Goal: Task Accomplishment & Management: Understand process/instructions

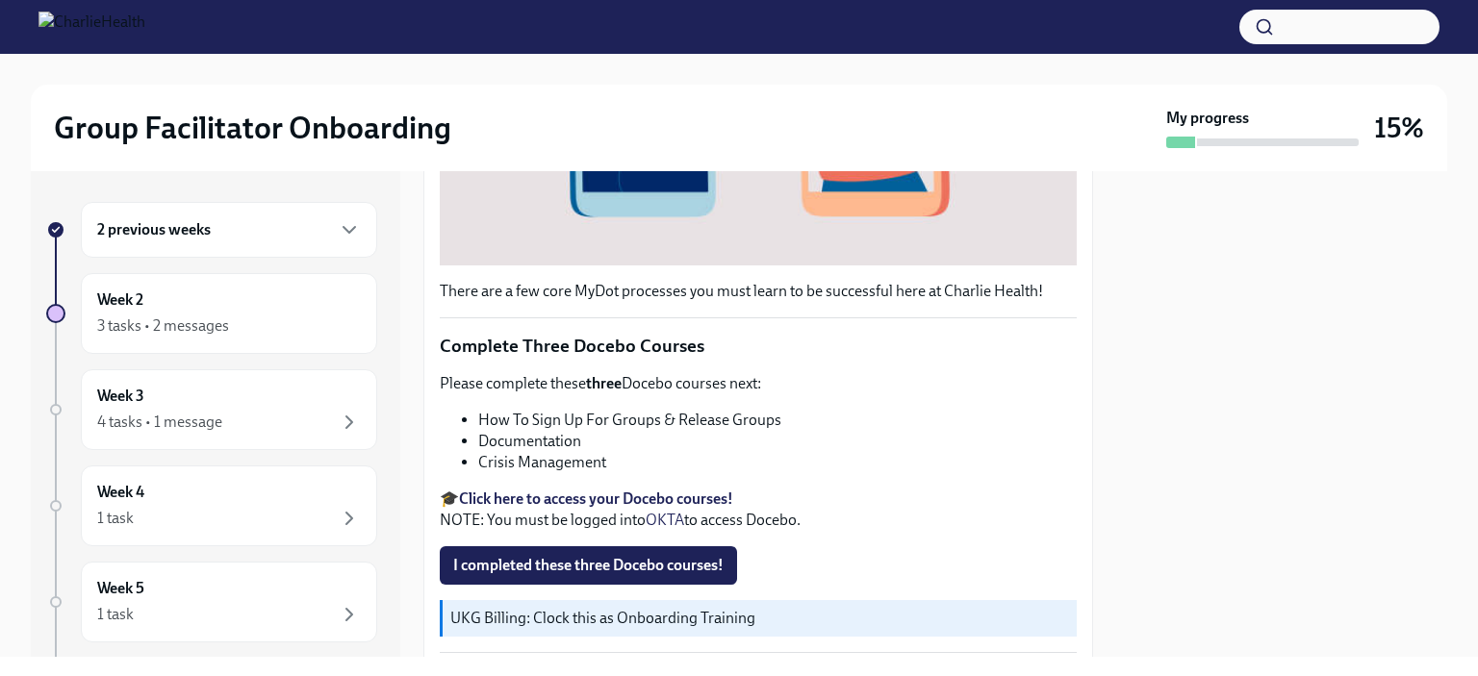
scroll to position [590, 0]
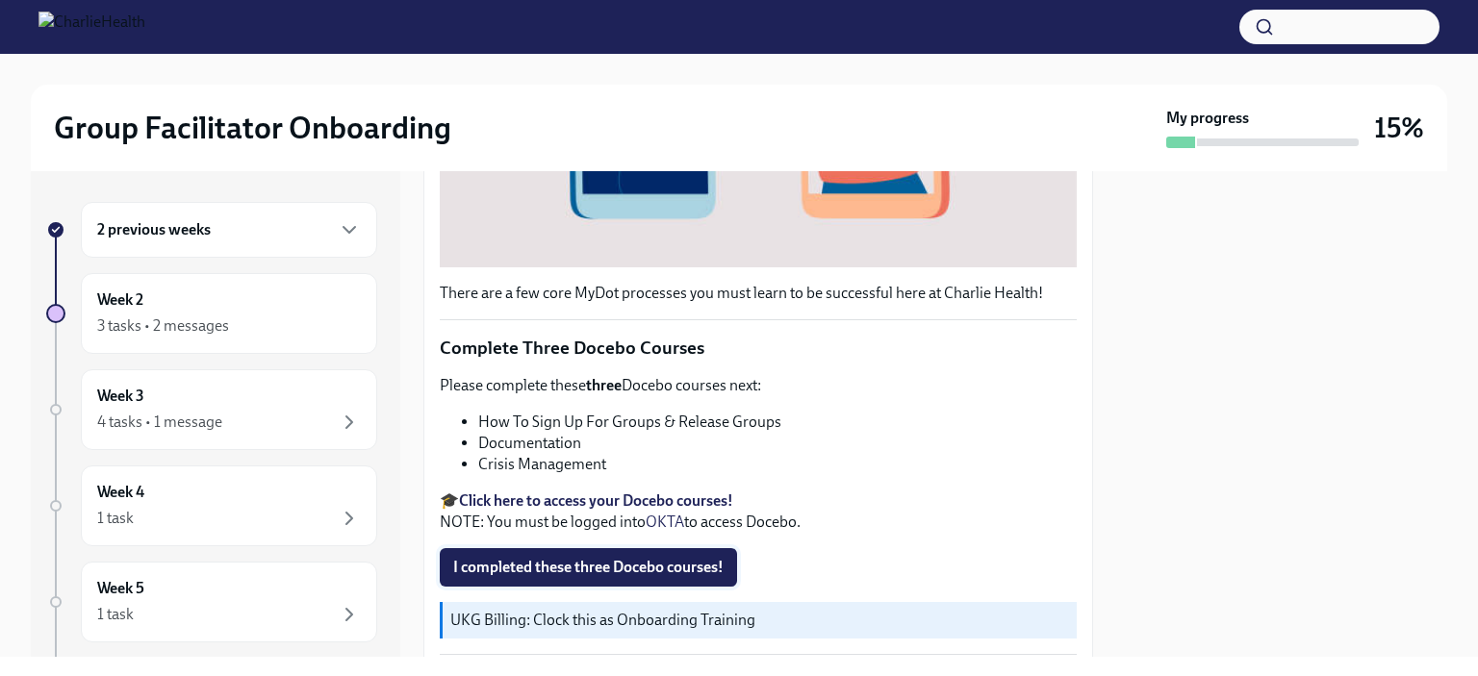
click at [461, 562] on span "I completed these three Docebo courses!" at bounding box center [588, 567] width 270 height 19
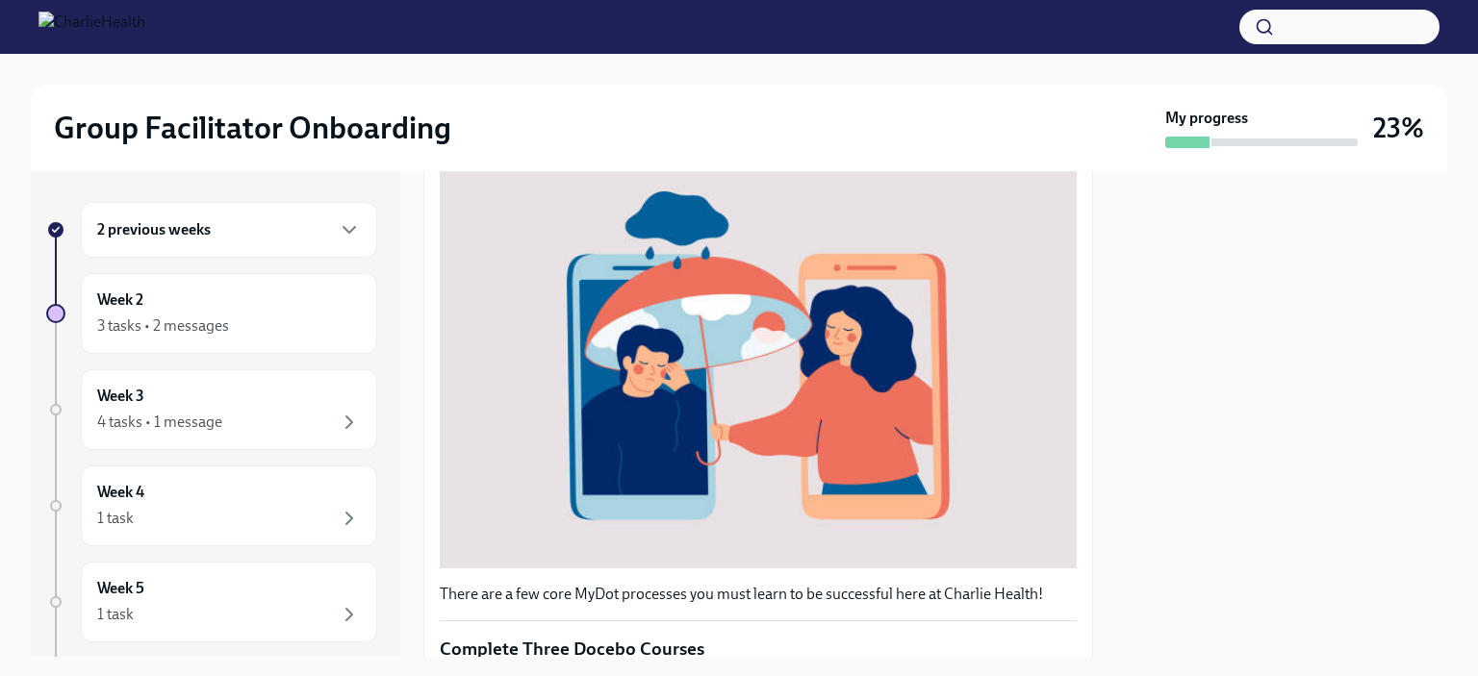
scroll to position [283, 0]
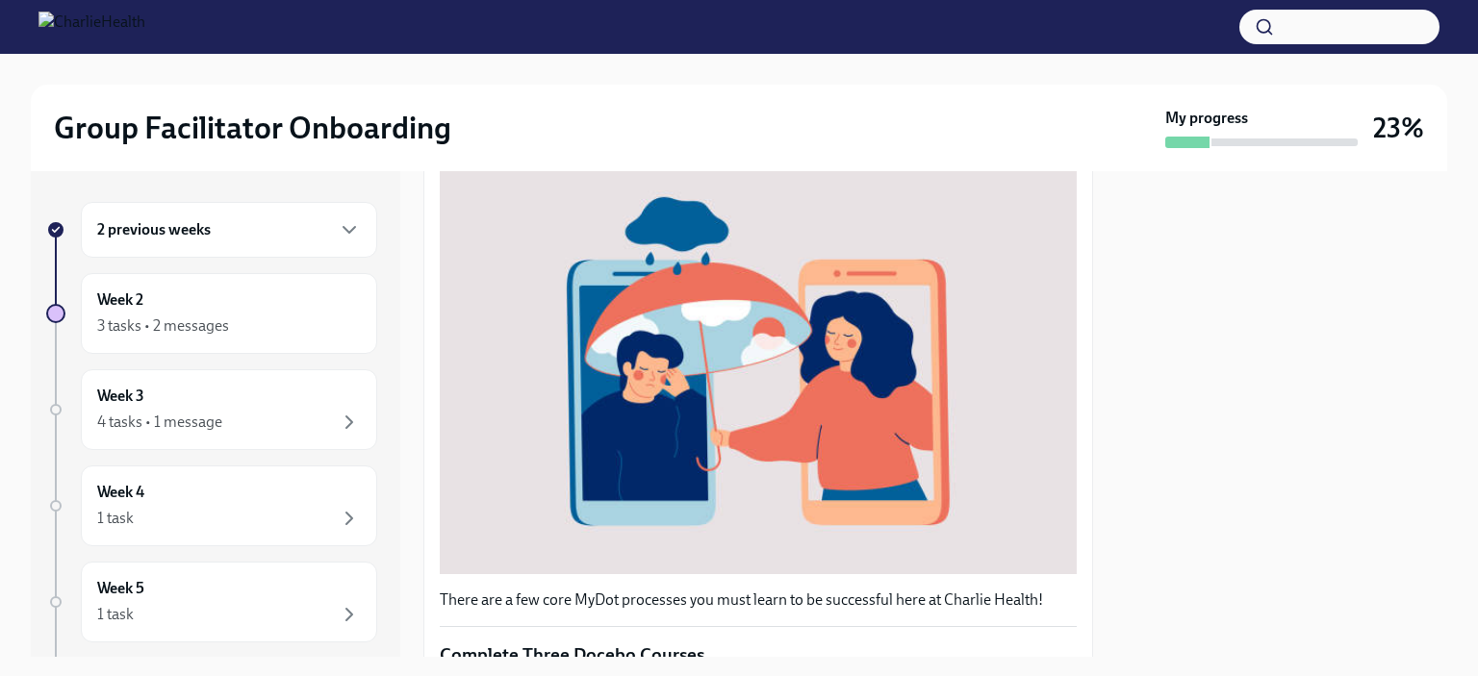
click at [292, 240] on div "2 previous weeks" at bounding box center [229, 229] width 264 height 23
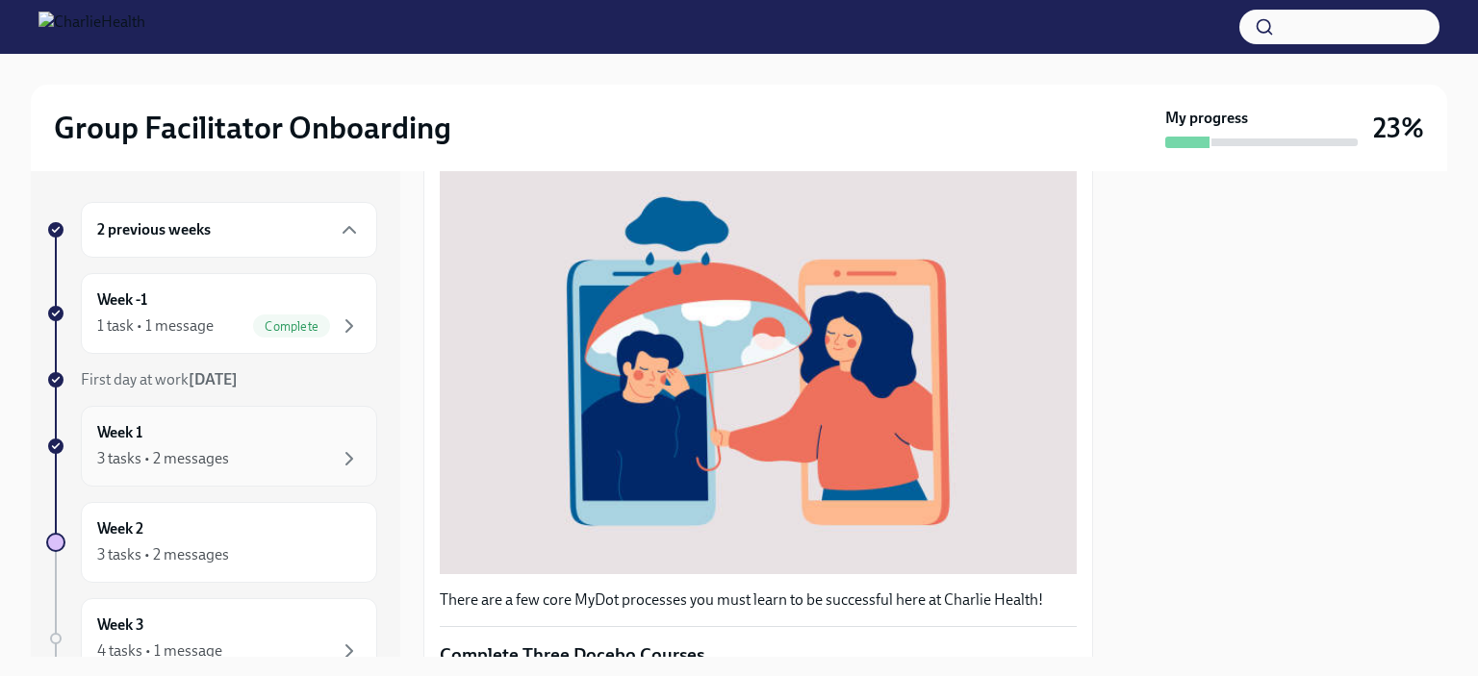
click at [265, 467] on div "3 tasks • 2 messages" at bounding box center [229, 458] width 264 height 23
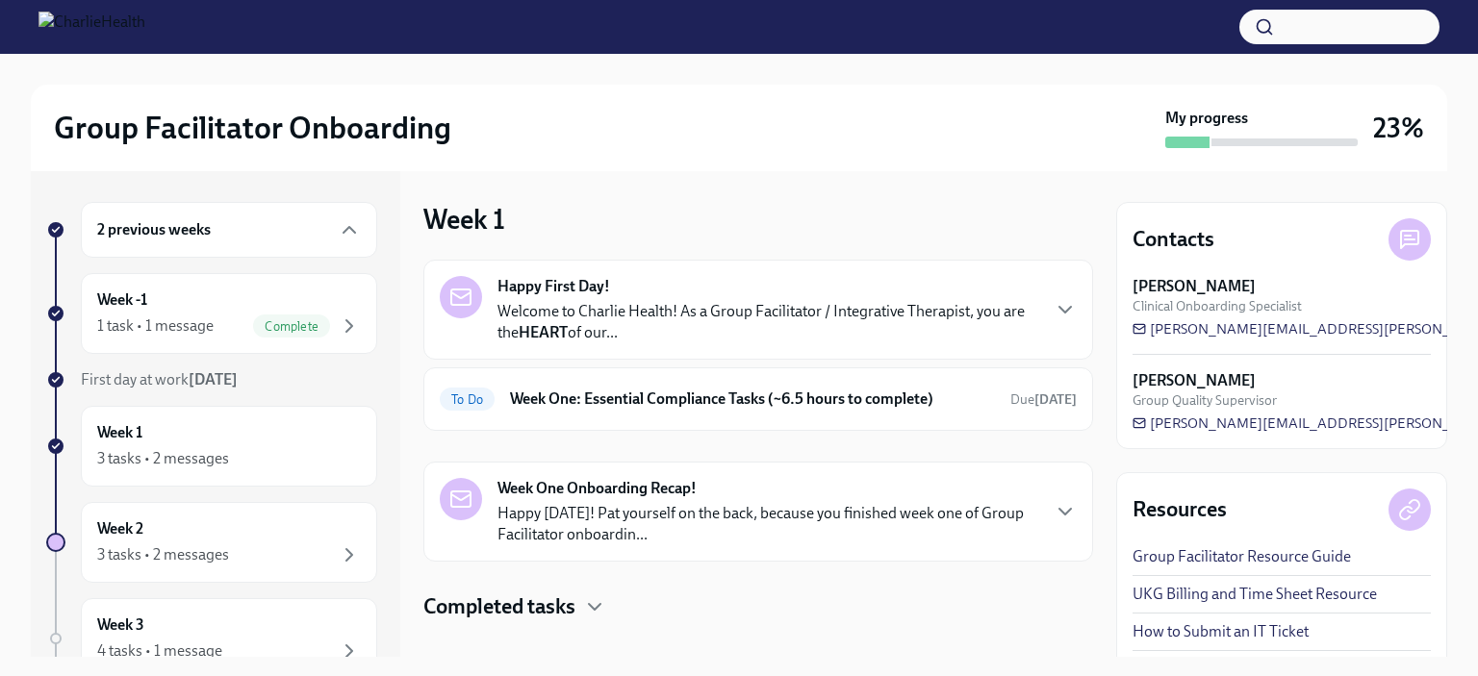
scroll to position [24, 0]
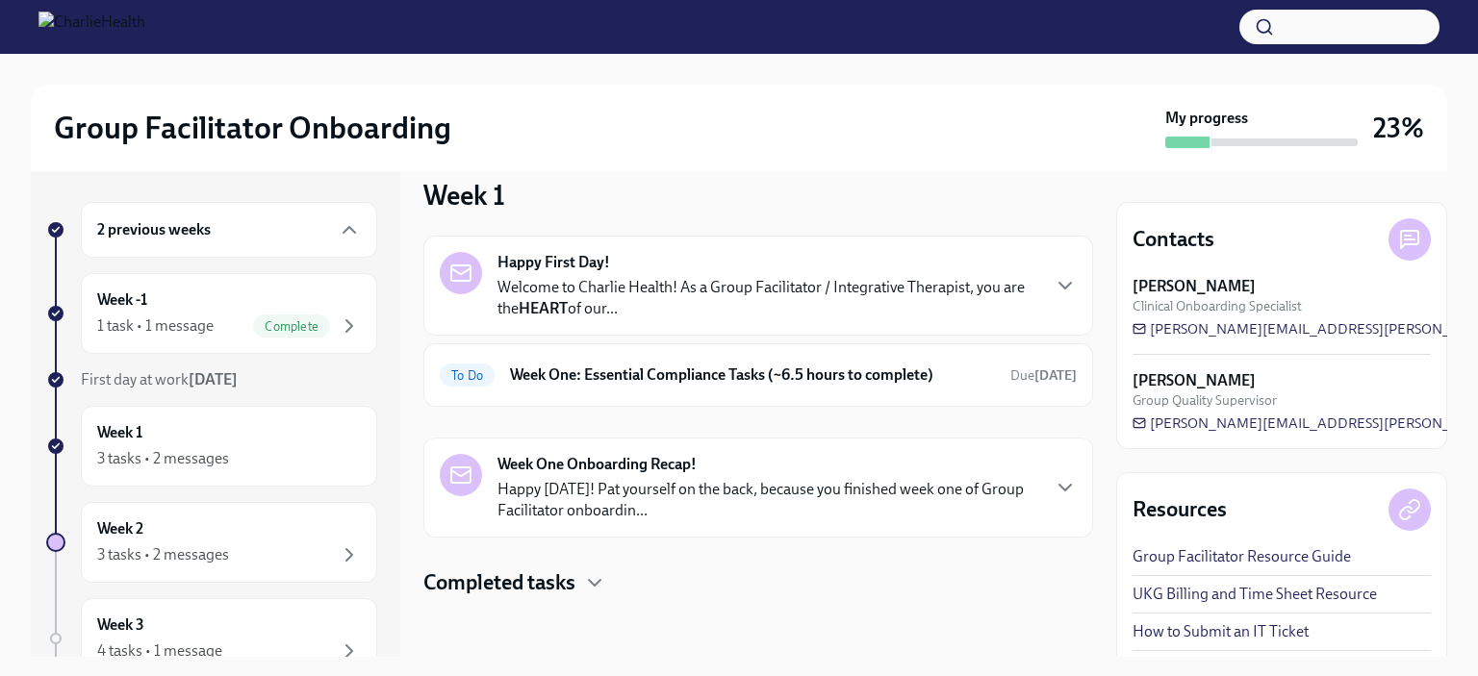
click at [854, 481] on p "Happy [DATE]! Pat yourself on the back, because you finished week one of Group …" at bounding box center [767, 500] width 541 height 42
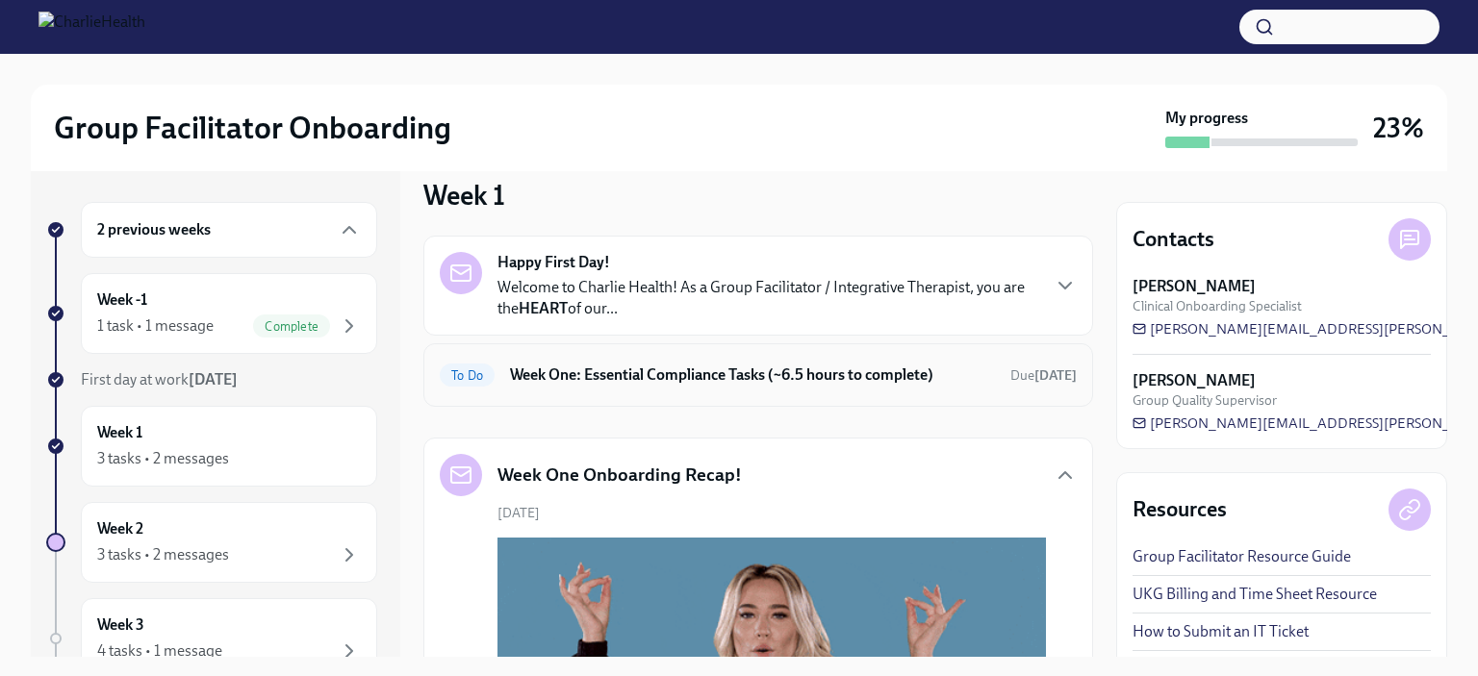
click at [922, 372] on h6 "Week One: Essential Compliance Tasks (~6.5 hours to complete)" at bounding box center [752, 375] width 485 height 21
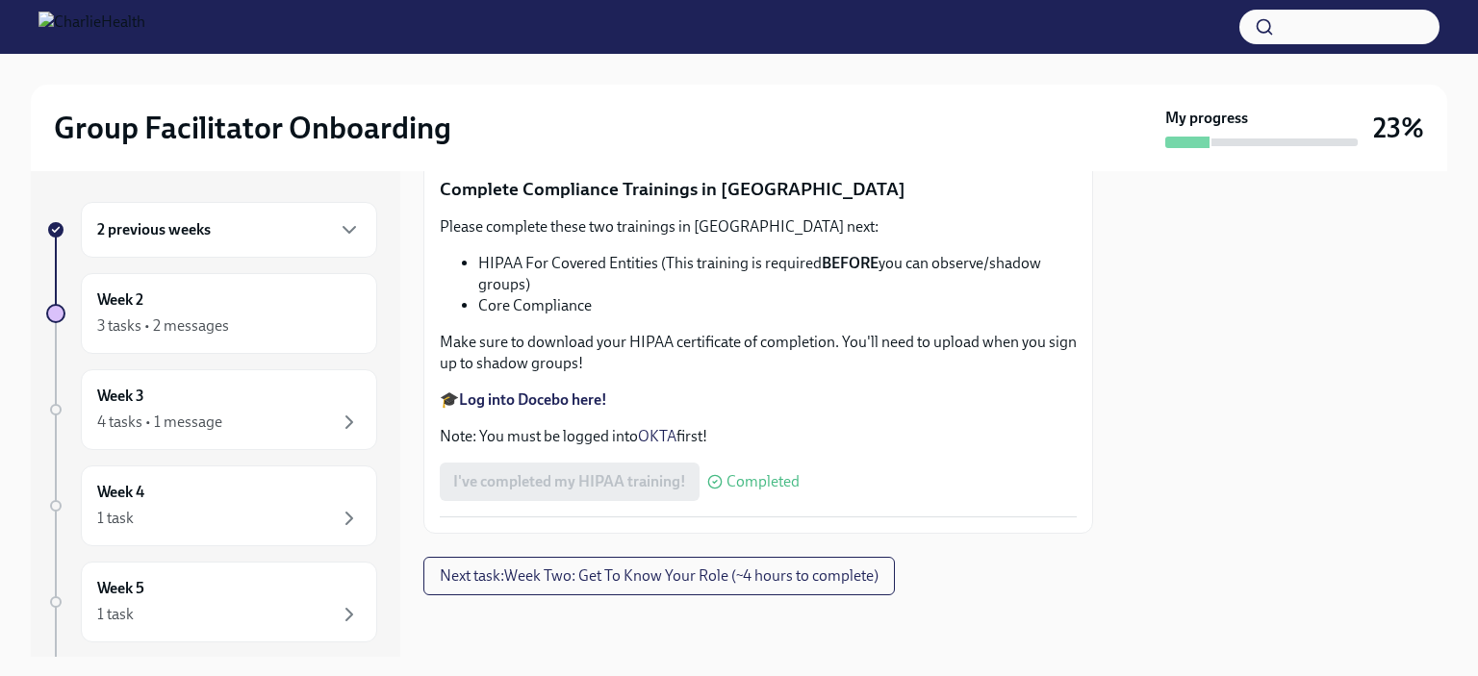
scroll to position [4598, 0]
click at [823, 579] on span "Next task : Week Two: Get To Know Your Role (~4 hours to complete)" at bounding box center [659, 576] width 439 height 19
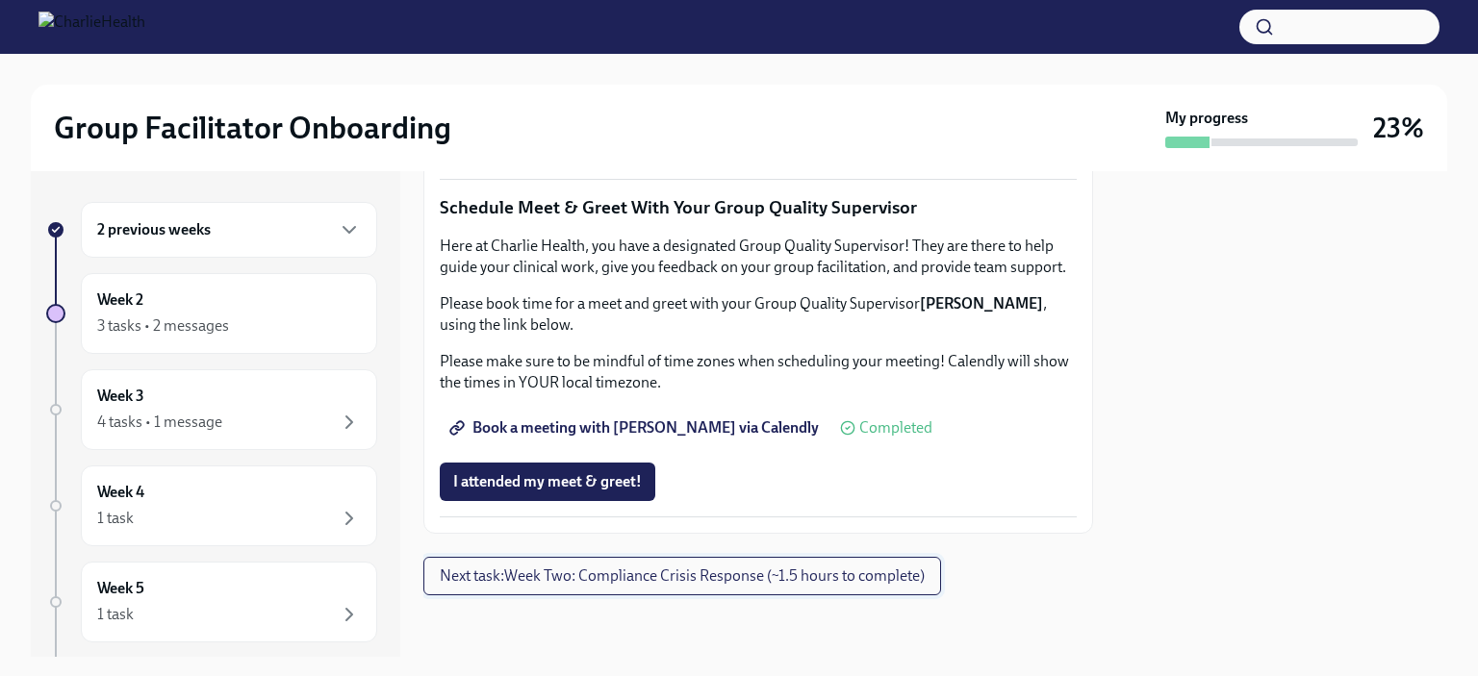
scroll to position [1554, 0]
click at [743, 100] on span "Complete this form to schedule your observations" at bounding box center [628, 90] width 350 height 19
click at [682, 438] on span "Book a meeting with [PERSON_NAME] via Calendly" at bounding box center [636, 427] width 366 height 19
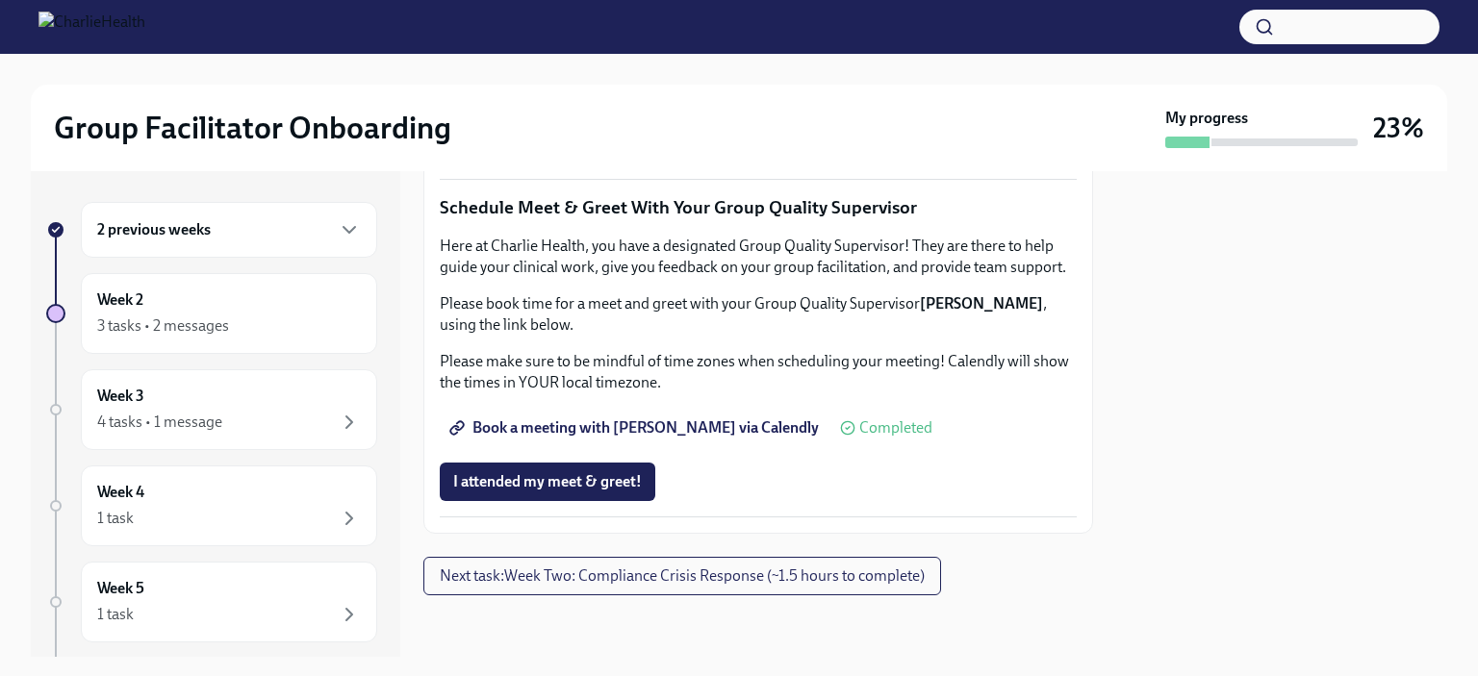
click at [662, 100] on span "Complete this form to schedule your observations" at bounding box center [628, 90] width 350 height 19
click at [750, 44] on span "Completed" at bounding box center [760, 36] width 73 height 15
click at [855, 98] on span "Completed" at bounding box center [880, 90] width 73 height 15
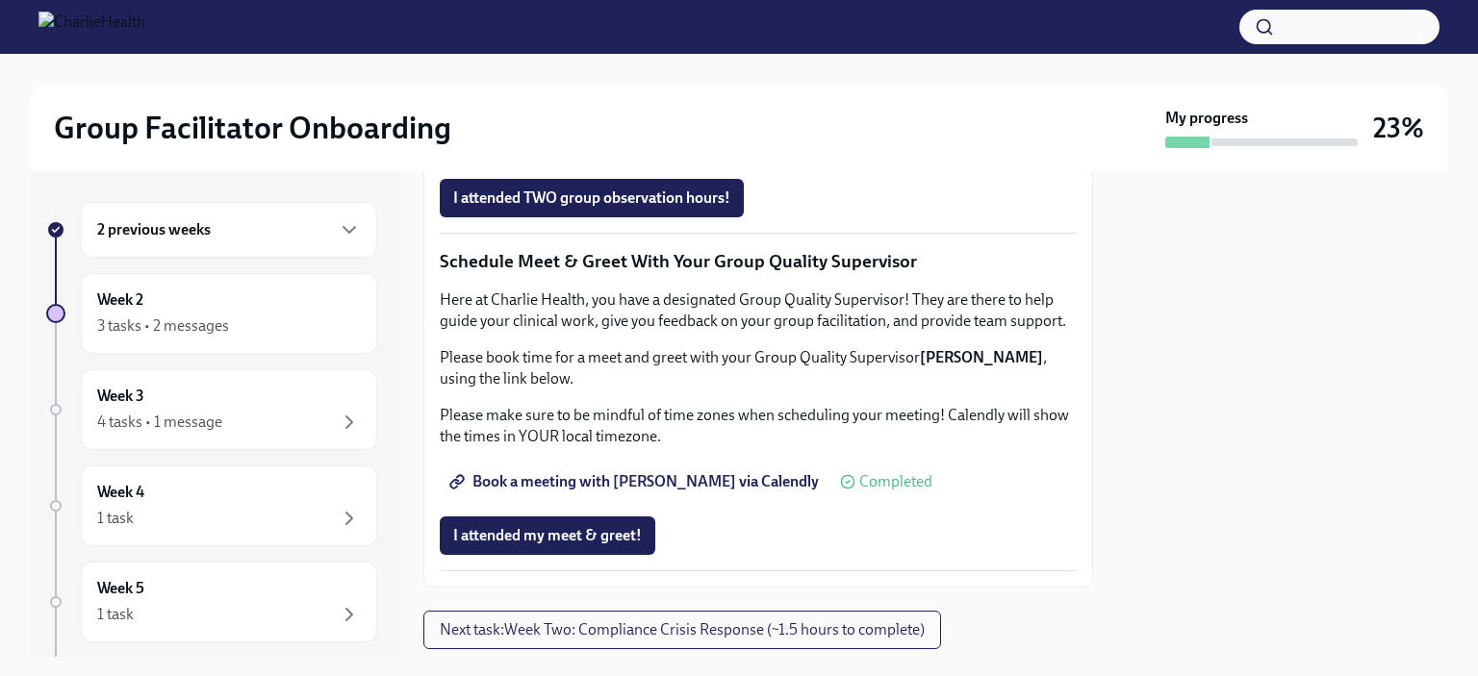
scroll to position [1403, 0]
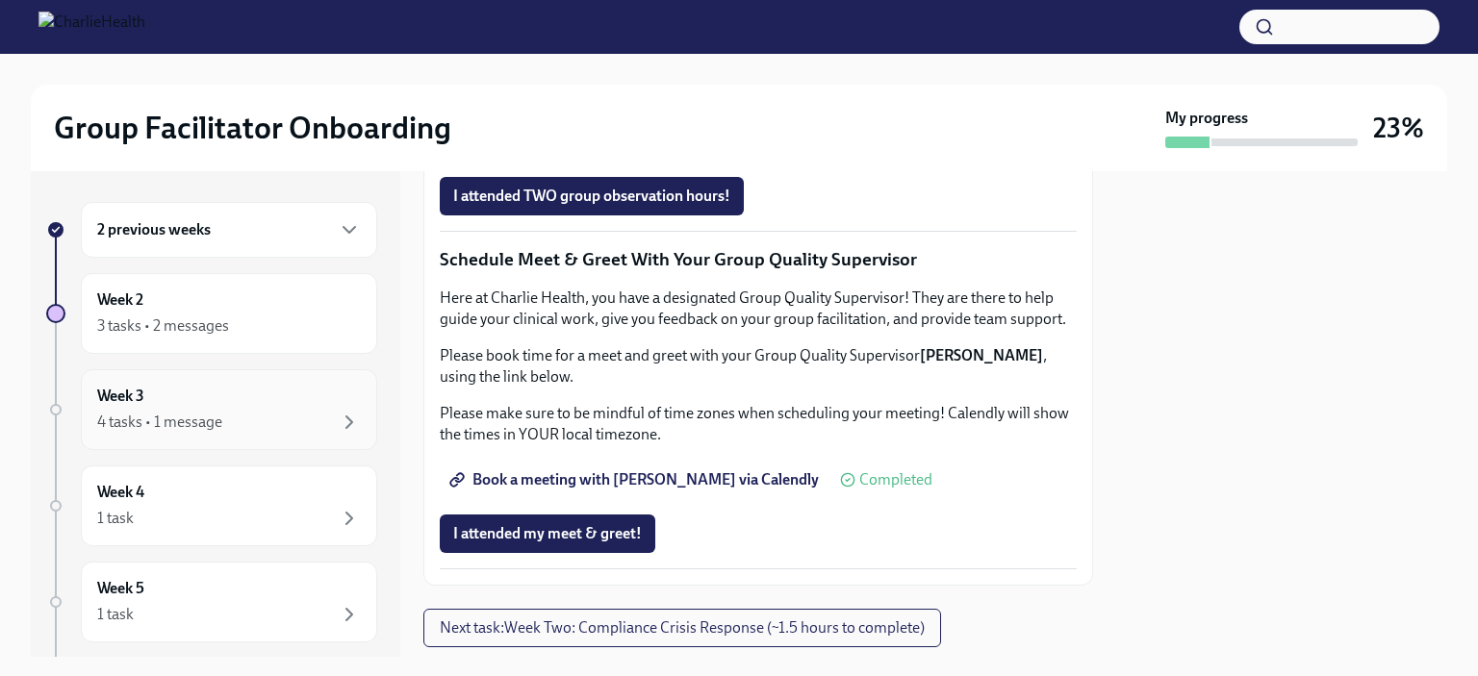
click at [265, 420] on div "4 tasks • 1 message" at bounding box center [229, 422] width 264 height 23
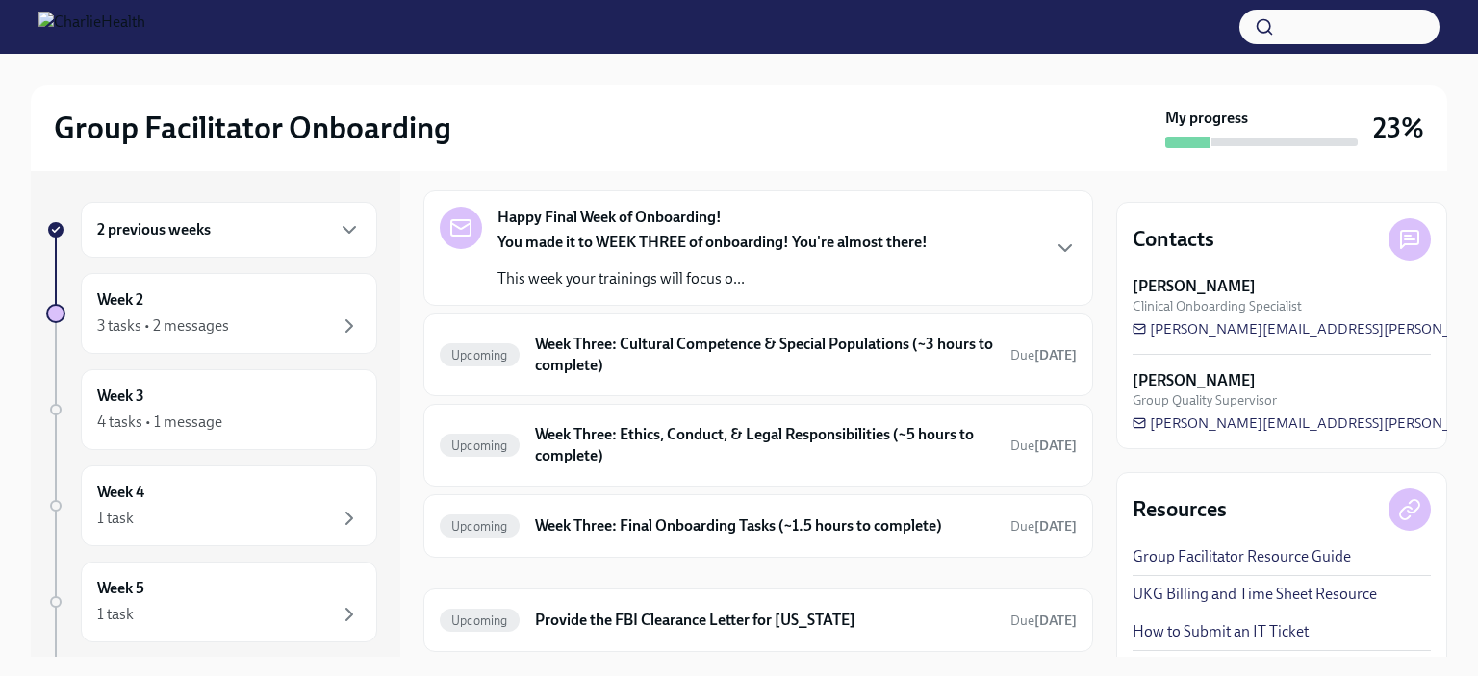
scroll to position [123, 0]
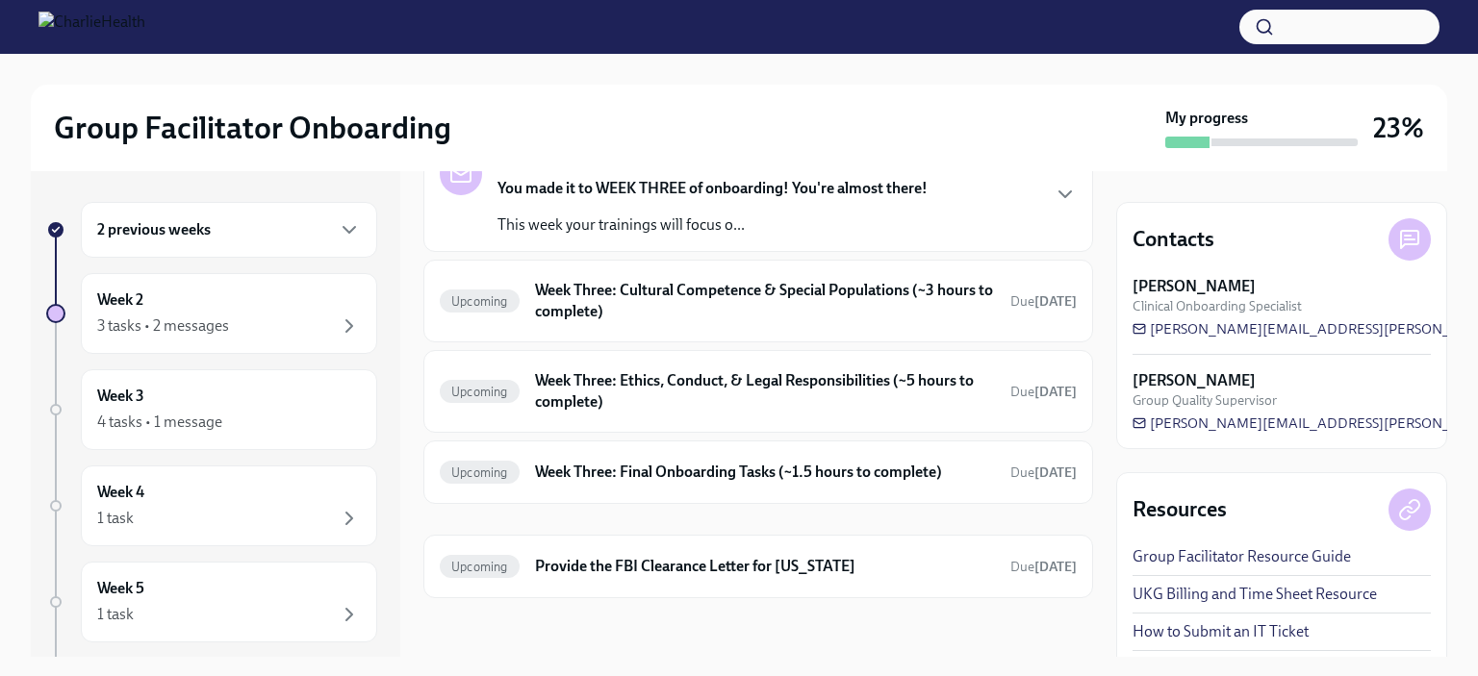
click at [274, 324] on div "3 tasks • 2 messages" at bounding box center [229, 326] width 264 height 23
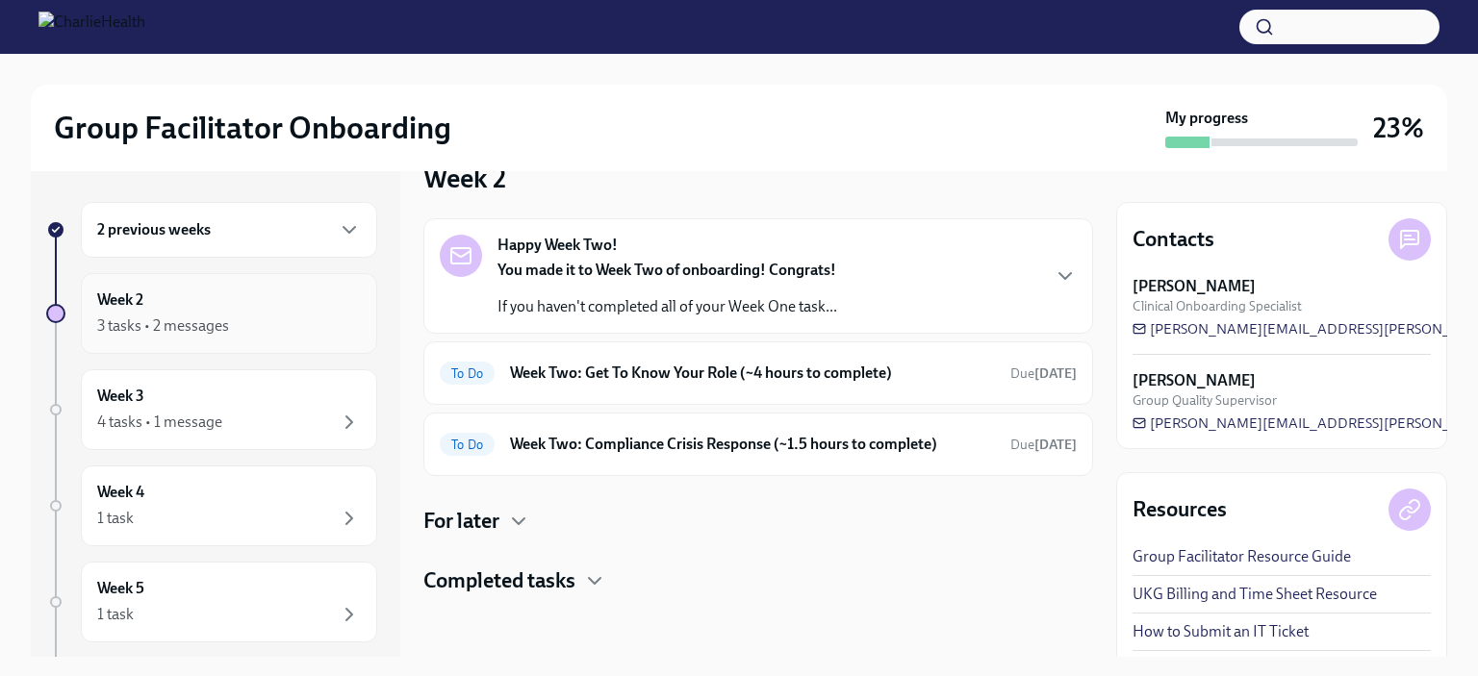
scroll to position [39, 0]
click at [845, 376] on h6 "Week Two: Get To Know Your Role (~4 hours to complete)" at bounding box center [752, 375] width 485 height 21
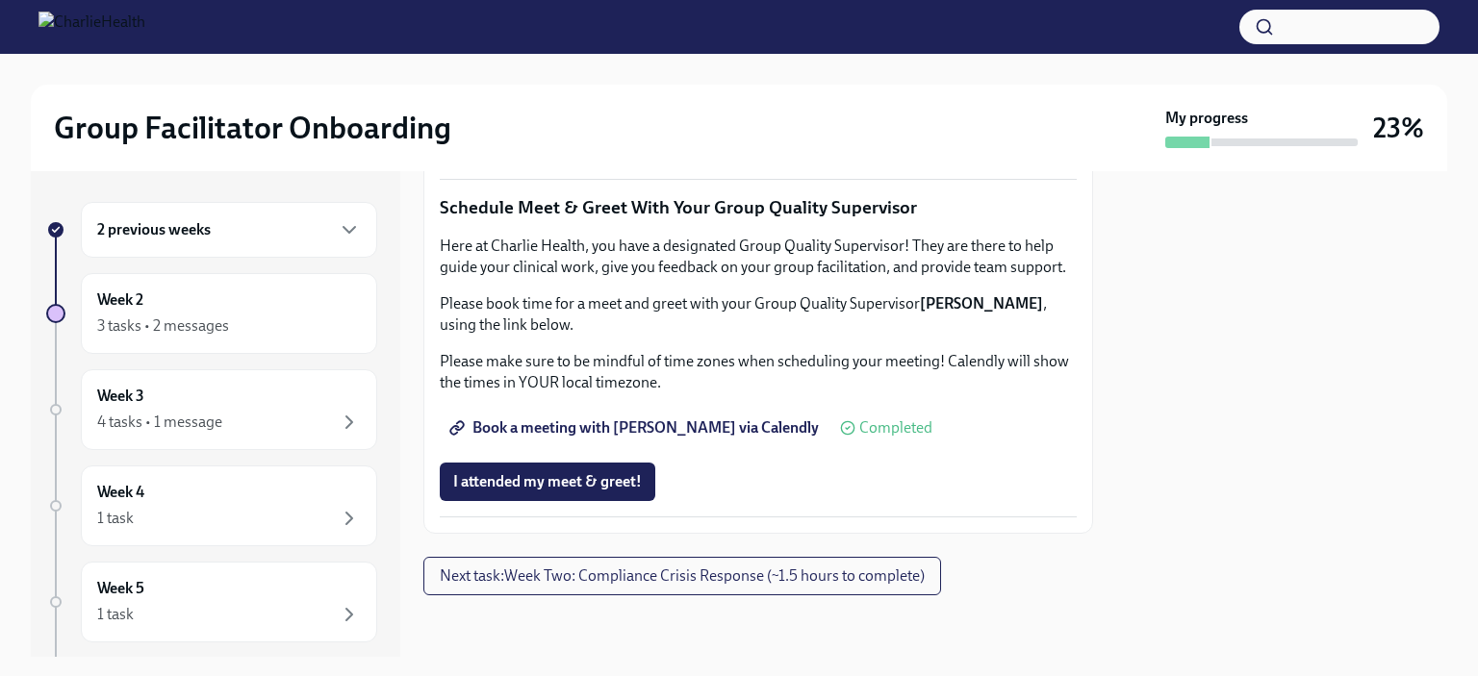
scroll to position [1949, 0]
click at [759, 593] on button "Next task : Week Two: Compliance Crisis Response (~1.5 hours to complete)" at bounding box center [682, 576] width 518 height 38
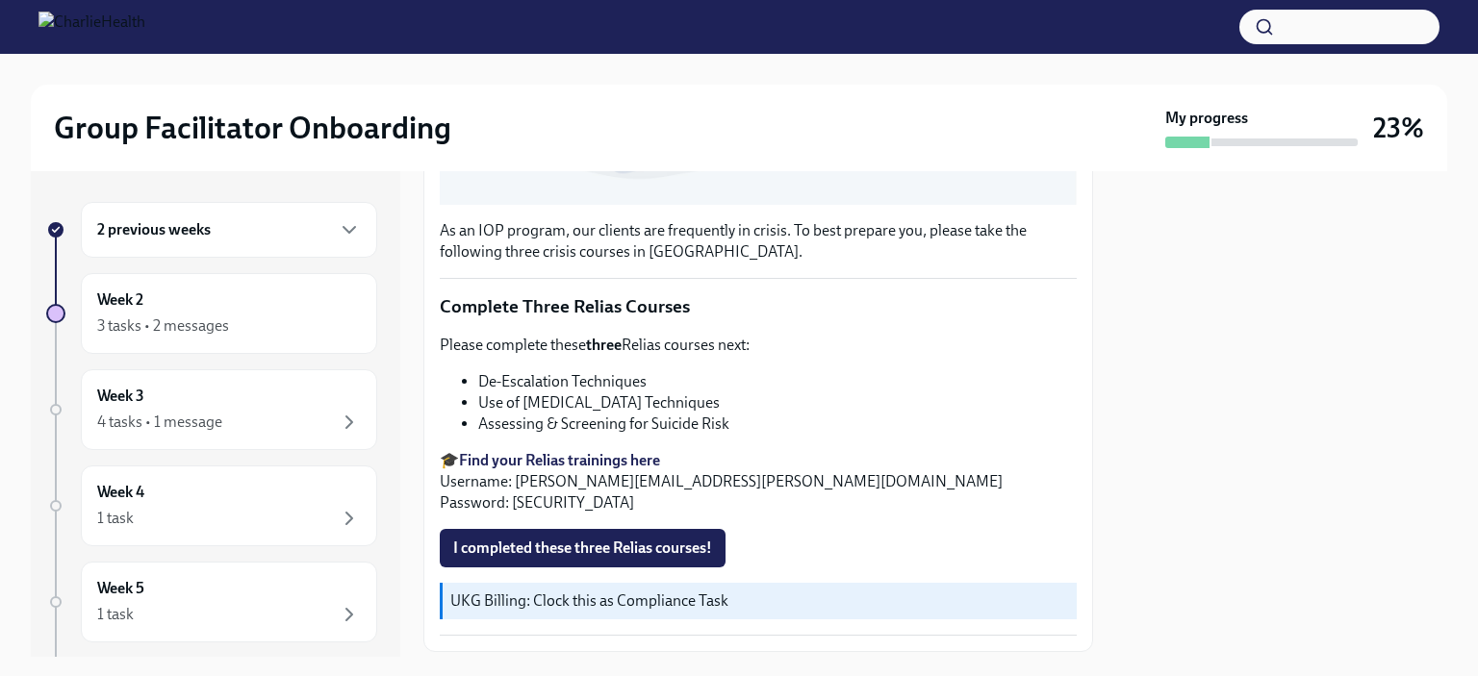
scroll to position [685, 0]
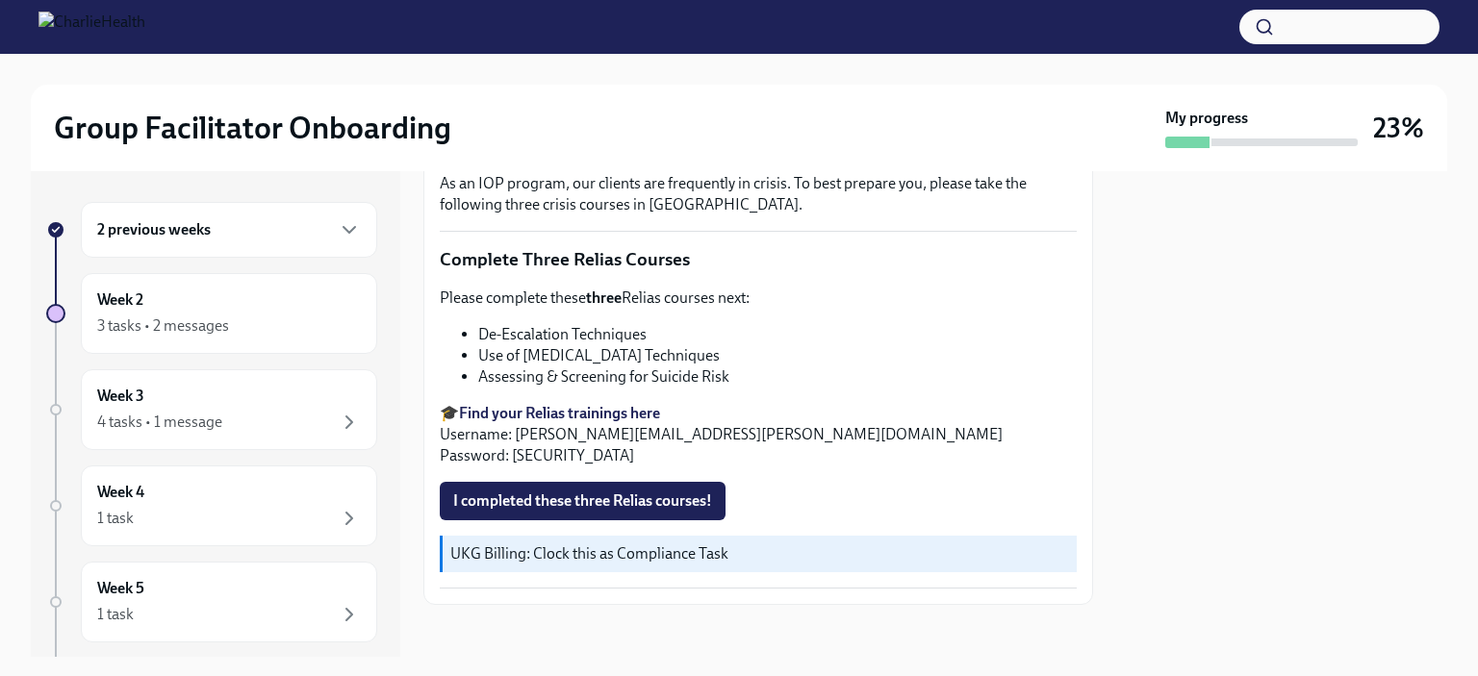
click at [491, 406] on strong "Find your Relias trainings here" at bounding box center [559, 413] width 201 height 18
